Goal: Entertainment & Leisure: Consume media (video, audio)

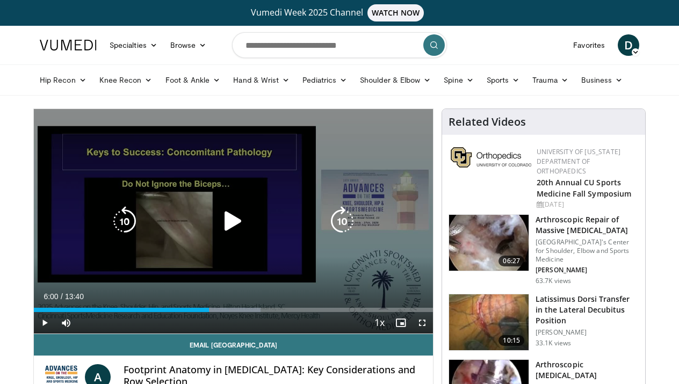
click at [234, 223] on icon "Video Player" at bounding box center [233, 221] width 30 height 30
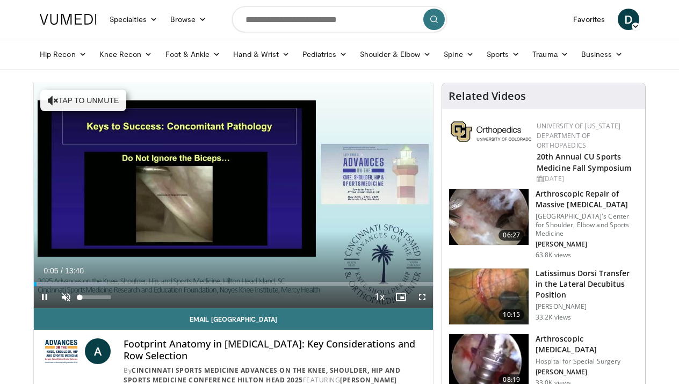
click at [67, 298] on span "Video Player" at bounding box center [65, 296] width 21 height 21
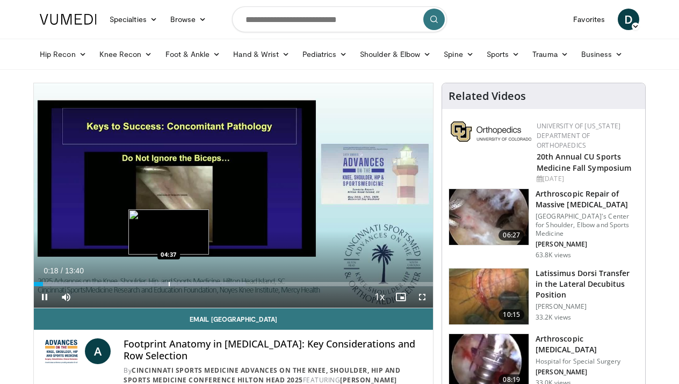
click at [169, 286] on div "Progress Bar" at bounding box center [169, 284] width 1 height 4
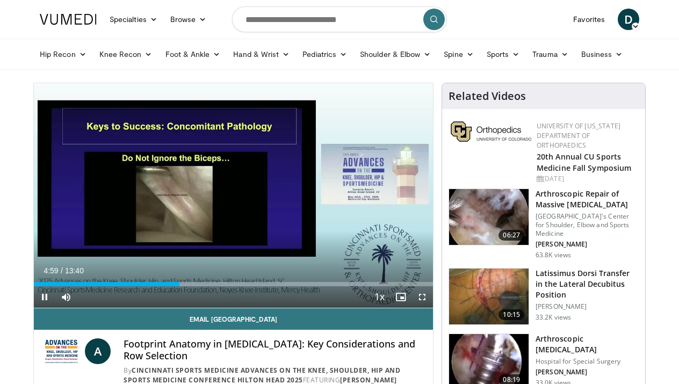
click at [424, 297] on span "Video Player" at bounding box center [421, 296] width 21 height 21
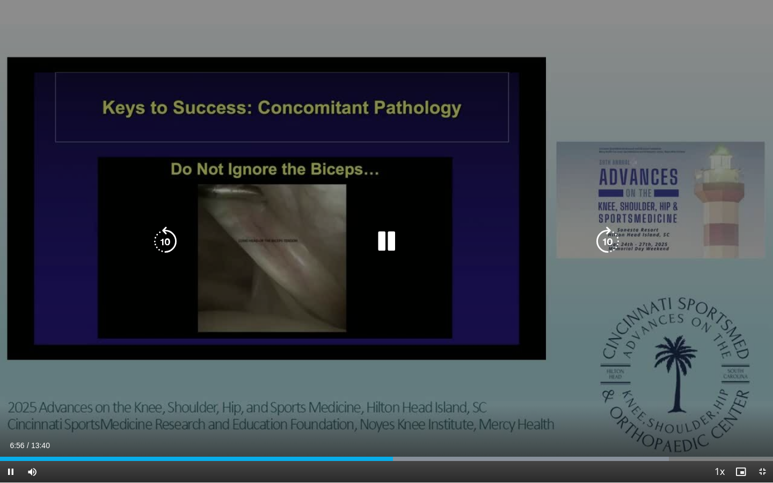
click at [379, 252] on icon "Video Player" at bounding box center [387, 242] width 30 height 30
